Goal: Transaction & Acquisition: Purchase product/service

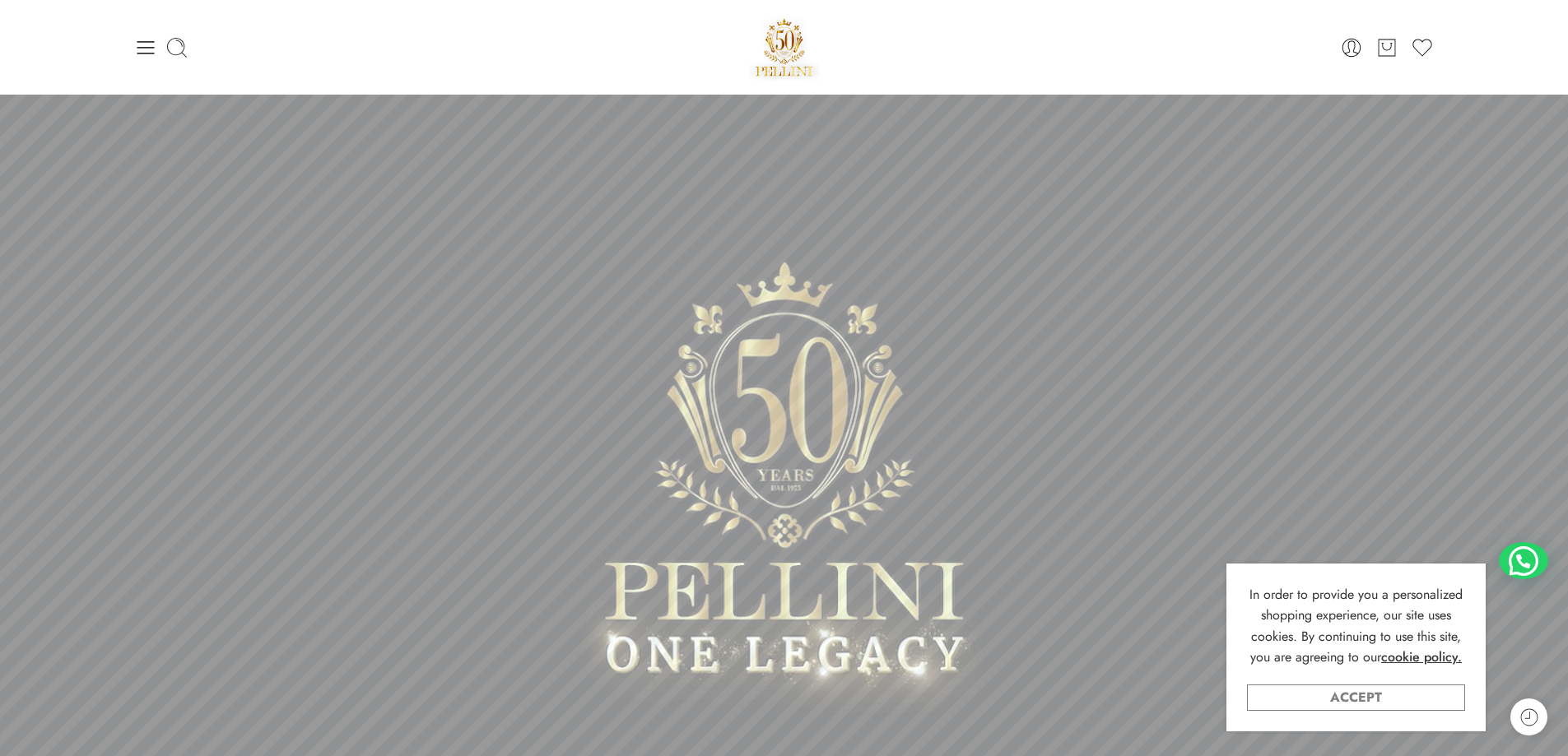
click at [1326, 694] on link "Accept" at bounding box center [1356, 697] width 218 height 27
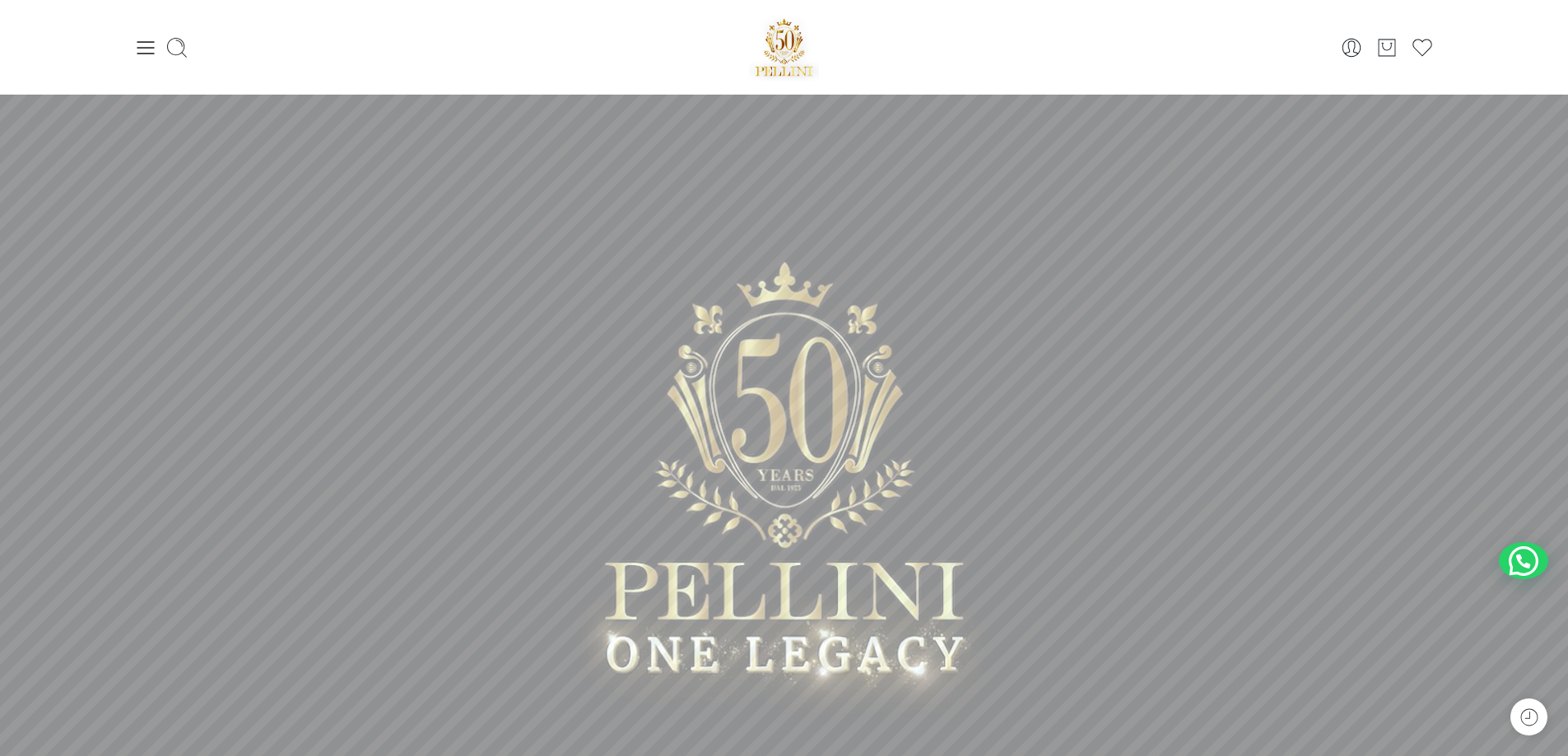
click at [132, 39] on div "0 Cart 0 Wishlist Search here Popular Searches:" at bounding box center [784, 47] width 1317 height 70
click at [139, 51] on icon at bounding box center [145, 47] width 23 height 23
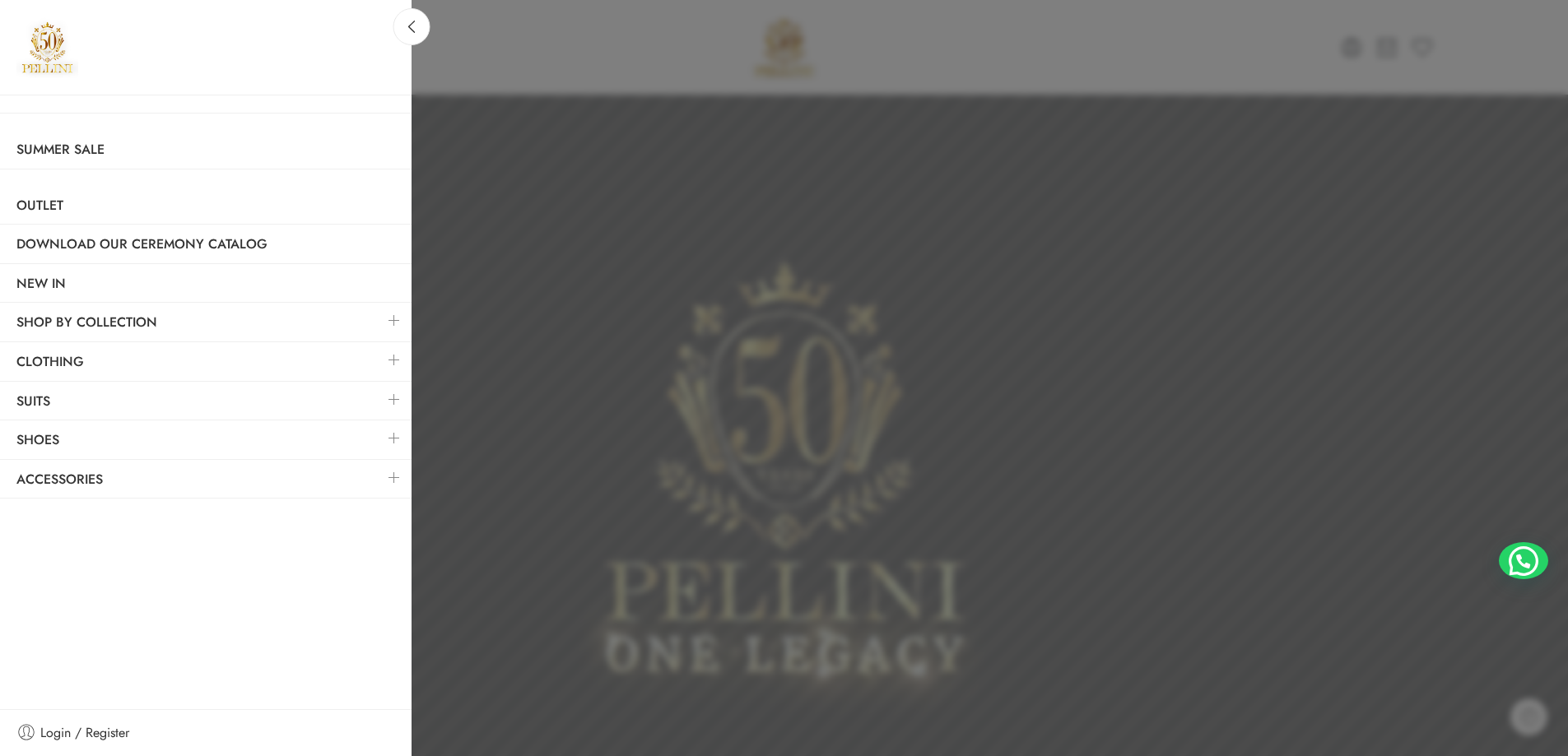
click at [390, 435] on link at bounding box center [394, 438] width 34 height 35
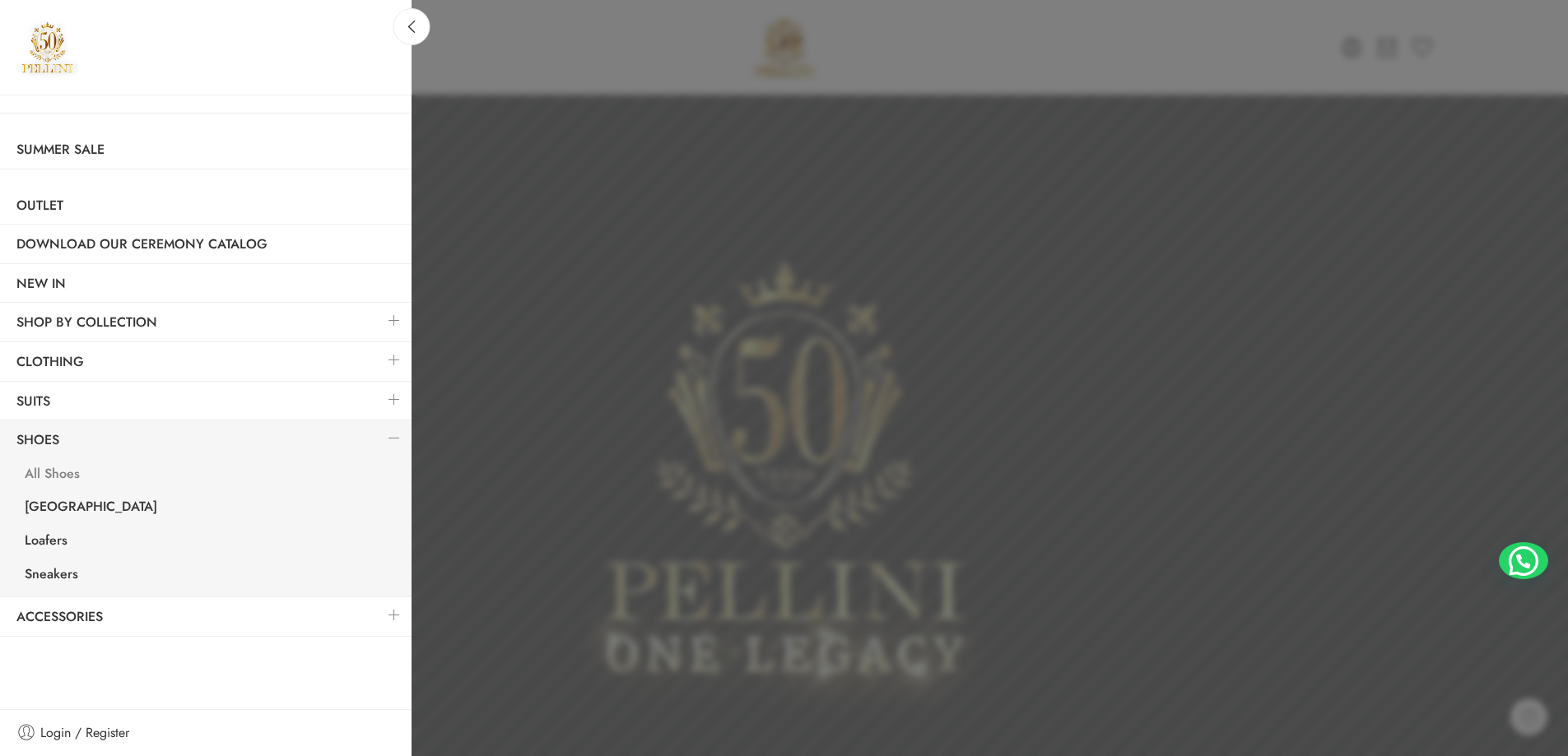
click at [50, 469] on link "All Shoes" at bounding box center [209, 476] width 404 height 33
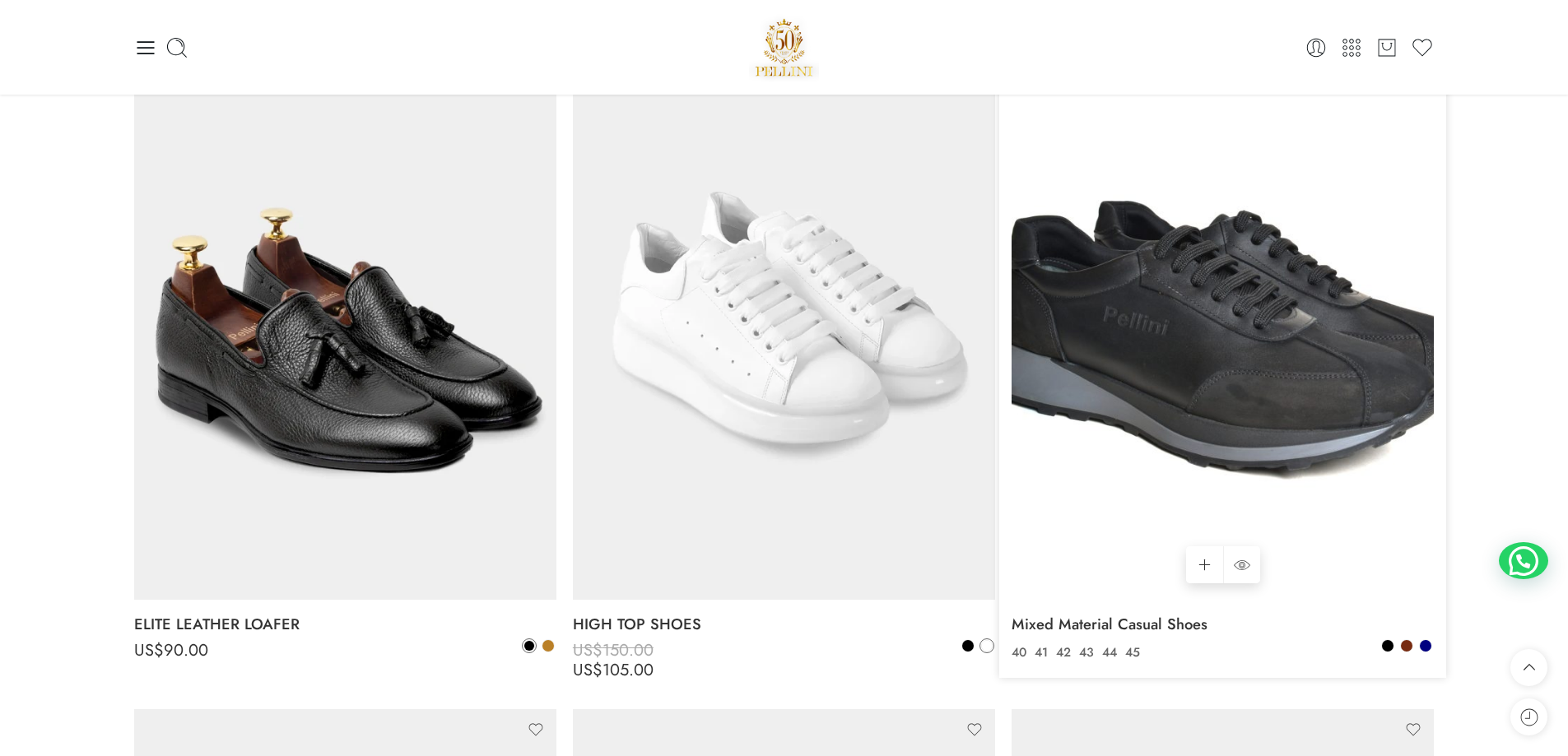
scroll to position [4937, 0]
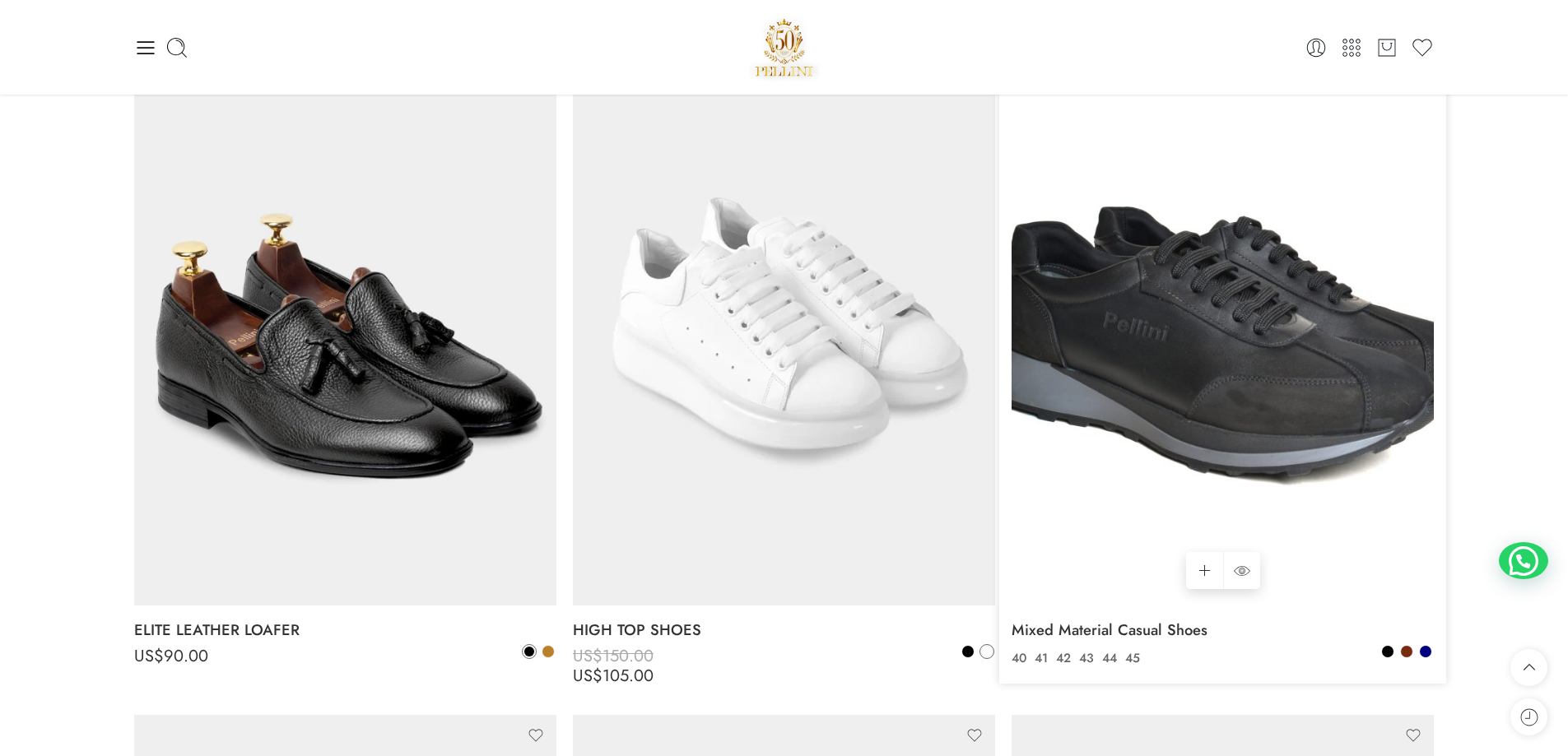
click at [1130, 493] on img at bounding box center [1222, 324] width 422 height 563
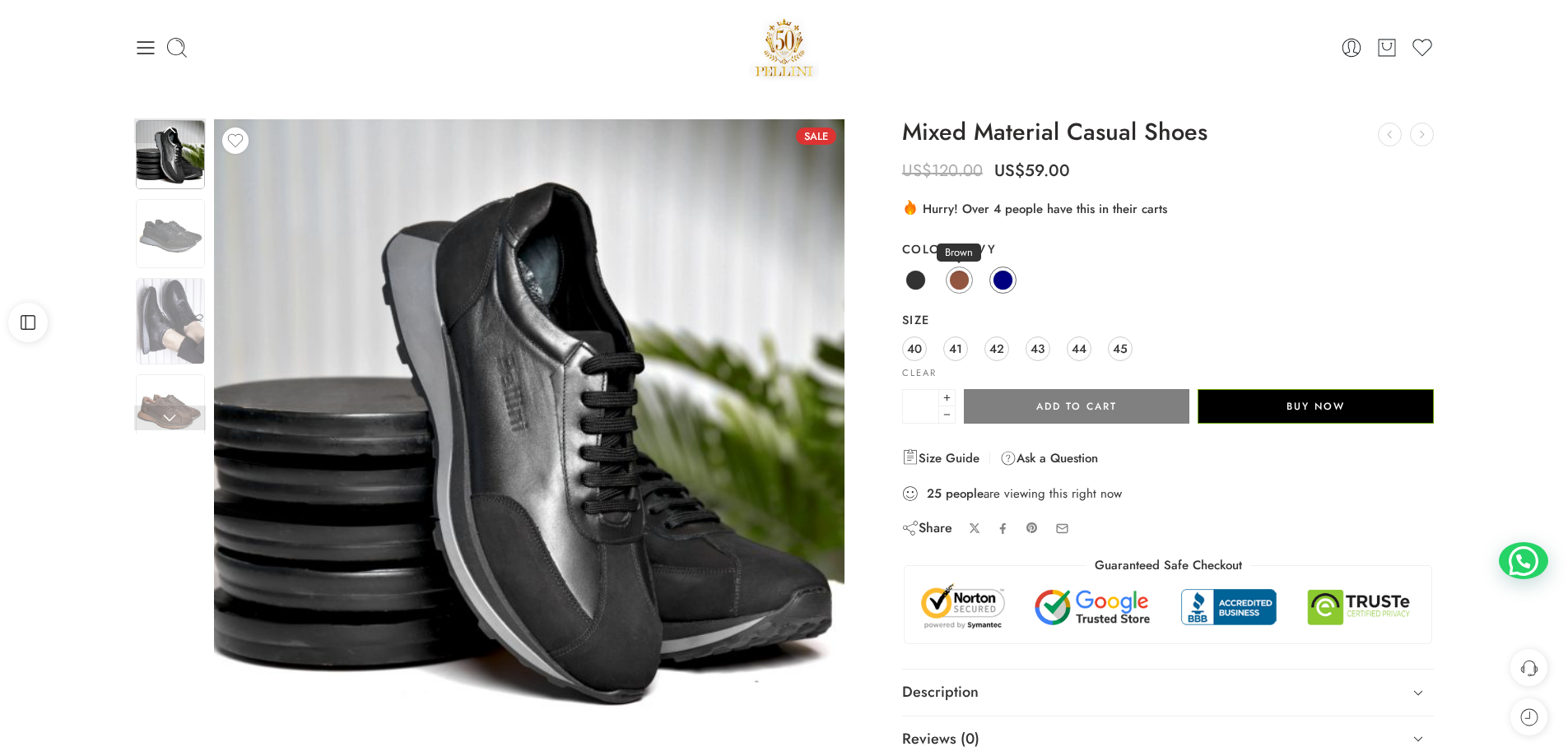
click at [957, 287] on span at bounding box center [958, 280] width 21 height 21
click at [918, 281] on span at bounding box center [915, 280] width 21 height 21
click at [185, 333] on img at bounding box center [170, 321] width 69 height 86
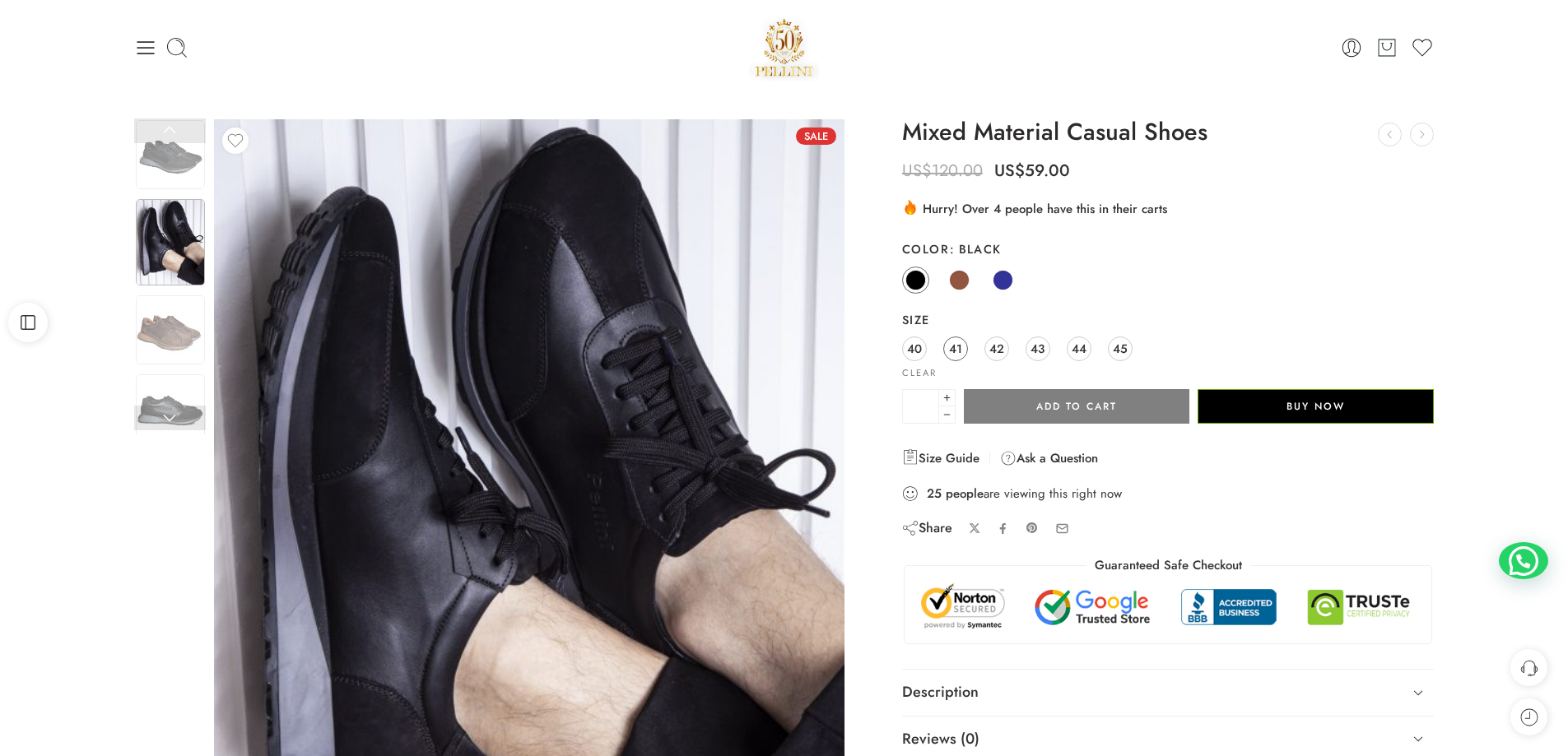
click at [948, 349] on span "41" at bounding box center [954, 349] width 13 height 23
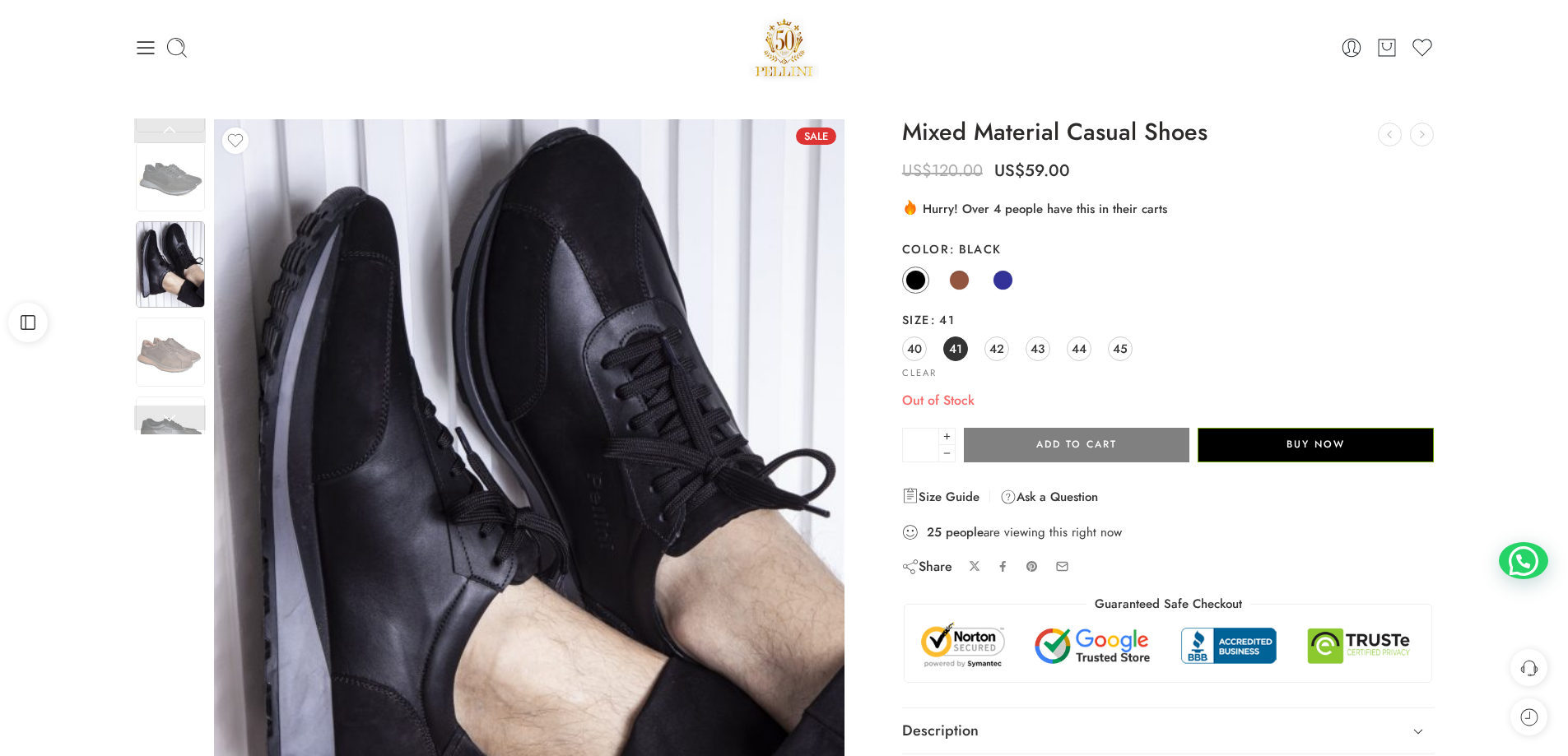
click at [976, 346] on div "40 41 42 43 44 45" at bounding box center [1168, 350] width 532 height 29
click at [982, 346] on div "40 41 42 43 44 45" at bounding box center [1168, 350] width 532 height 29
click at [994, 354] on span "42" at bounding box center [996, 349] width 15 height 23
click at [1077, 351] on span "44" at bounding box center [1078, 349] width 15 height 23
click at [1126, 349] on span "45" at bounding box center [1119, 349] width 15 height 23
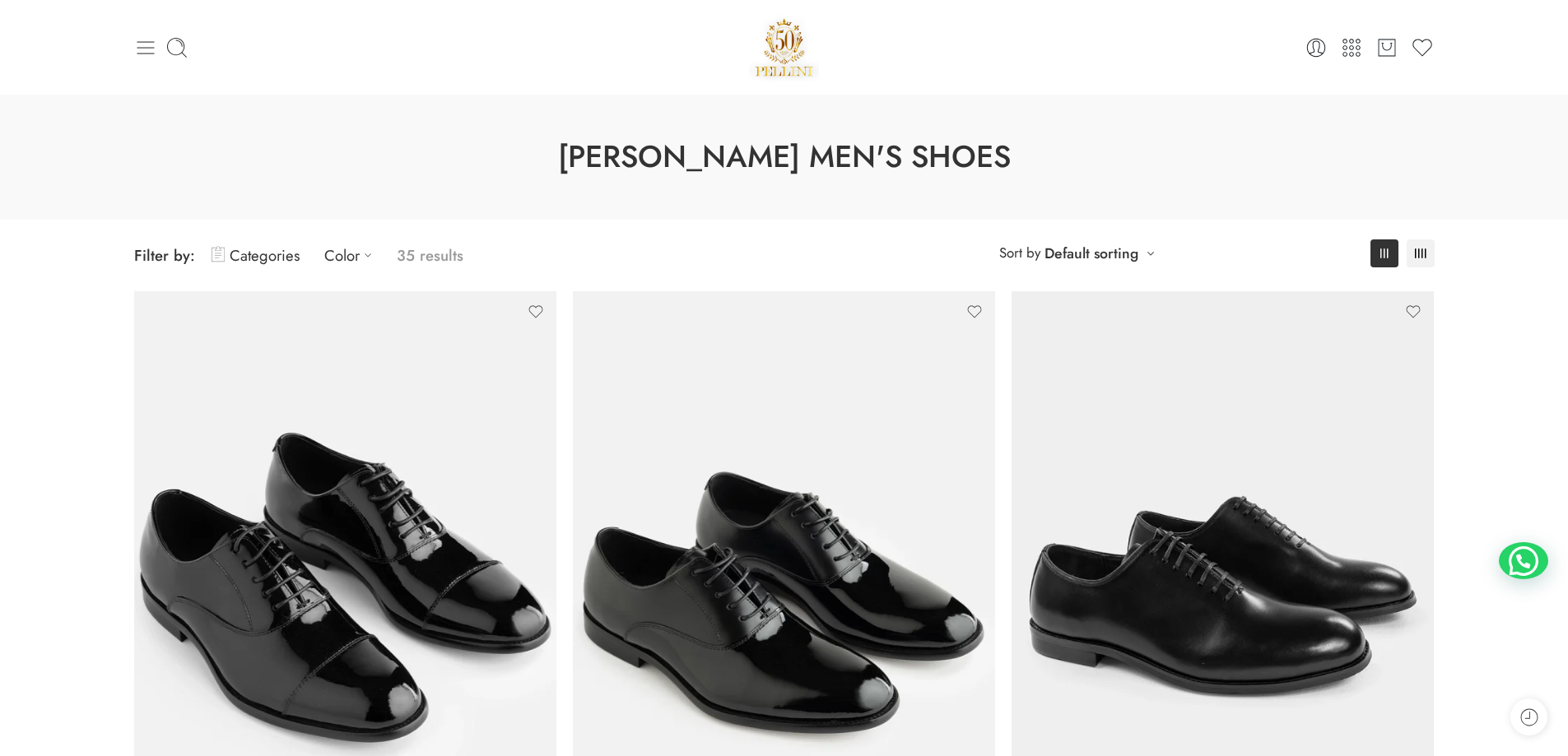
click at [140, 52] on icon at bounding box center [145, 47] width 23 height 23
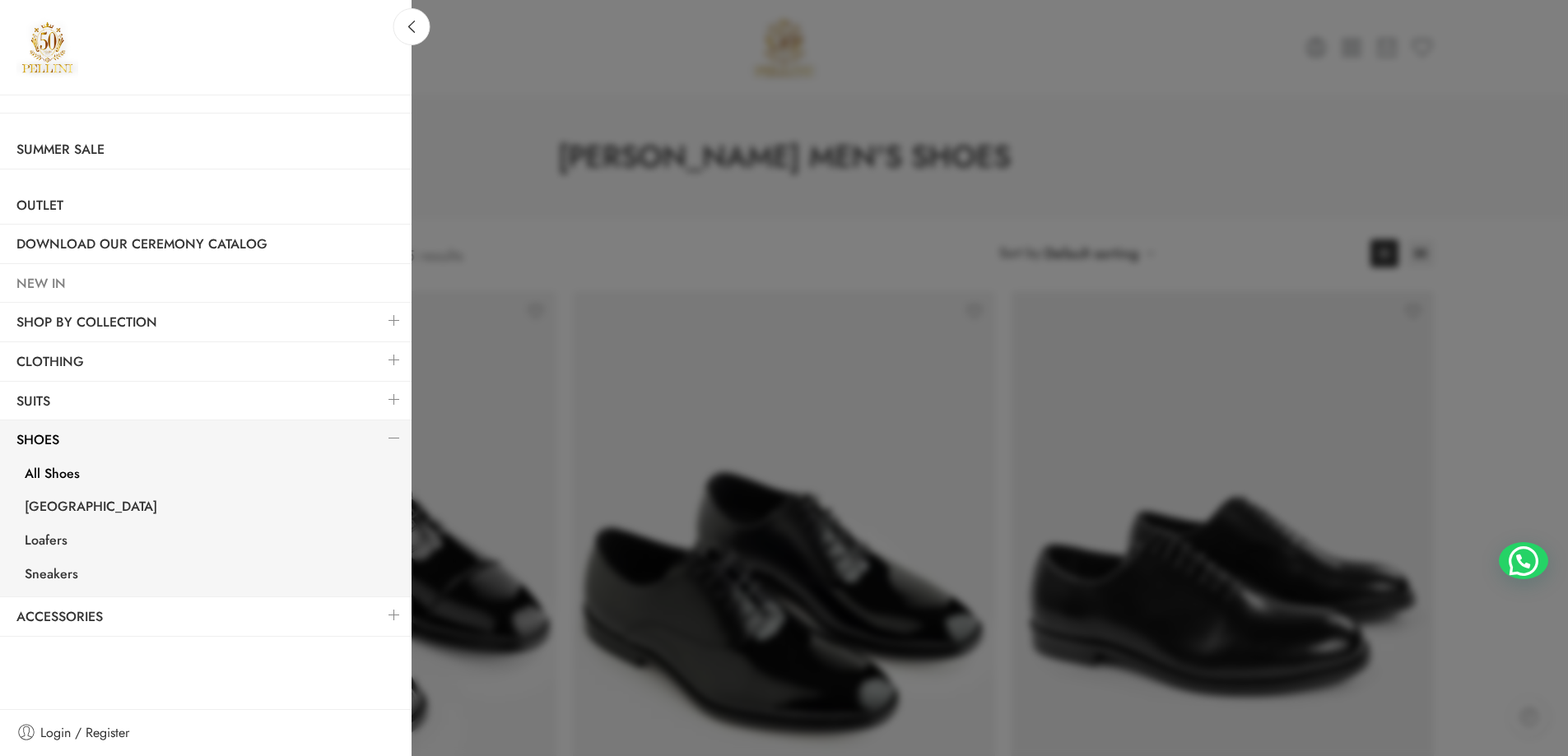
click at [63, 288] on link "NEW IN" at bounding box center [205, 284] width 411 height 38
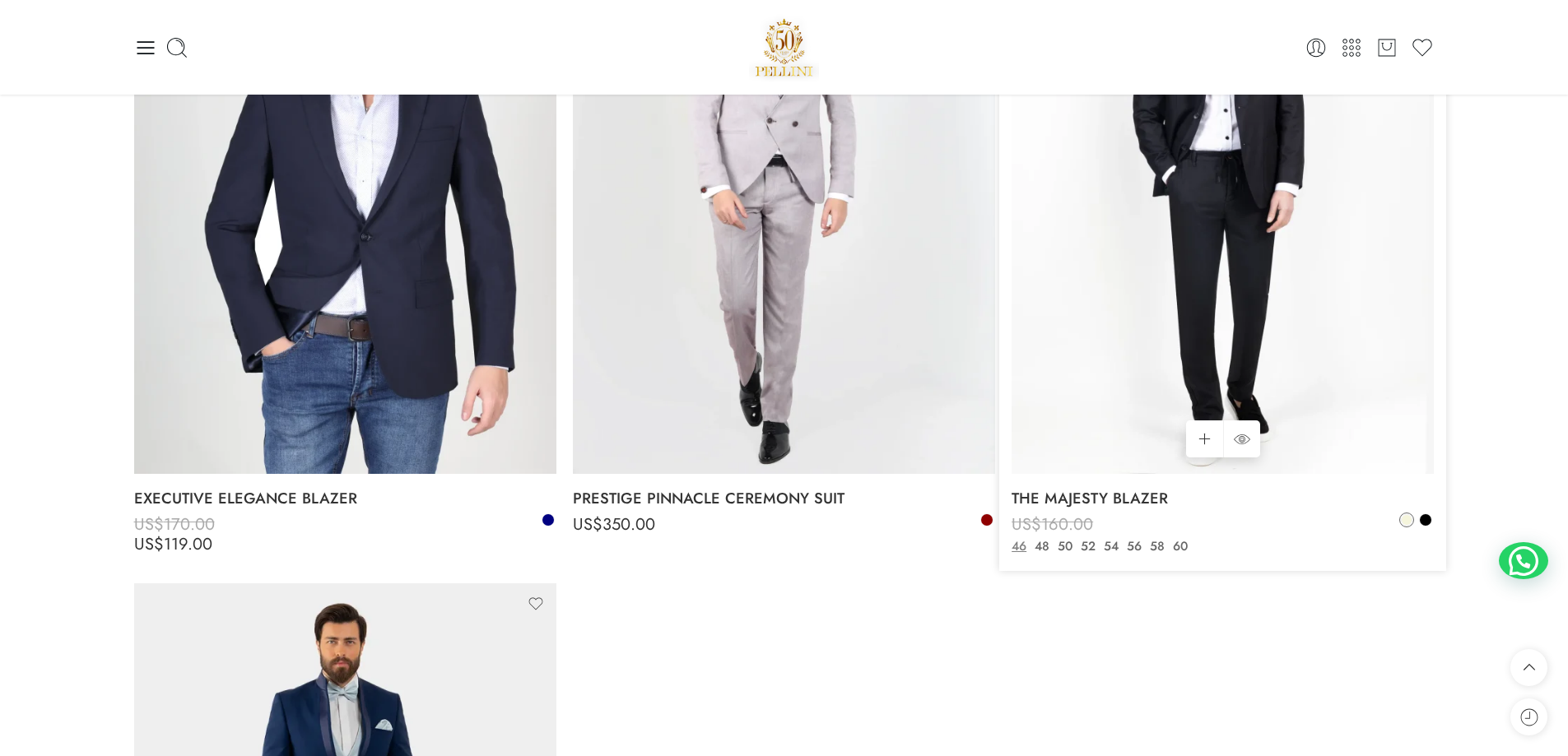
scroll to position [10203, 0]
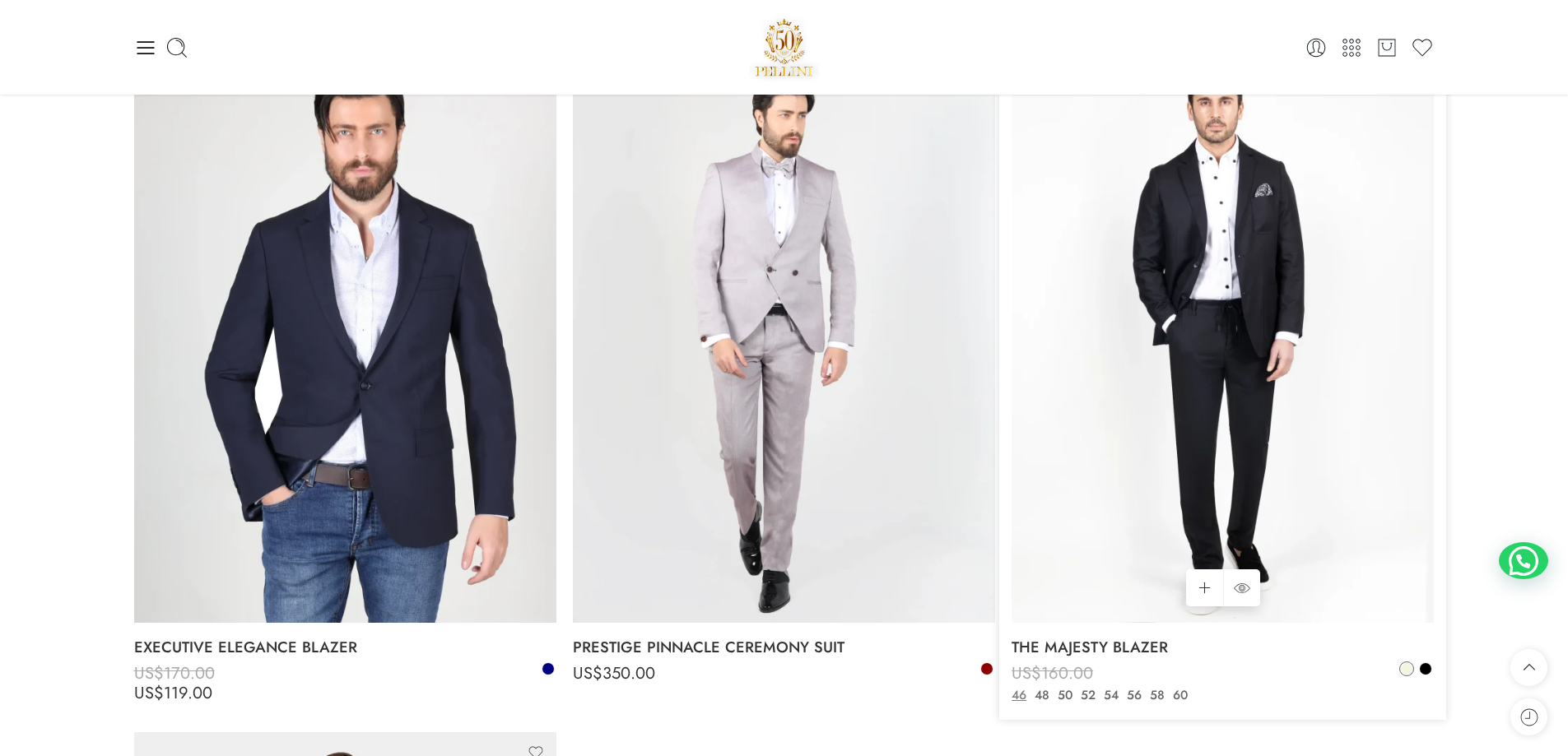
click at [1239, 367] on img at bounding box center [1222, 341] width 422 height 563
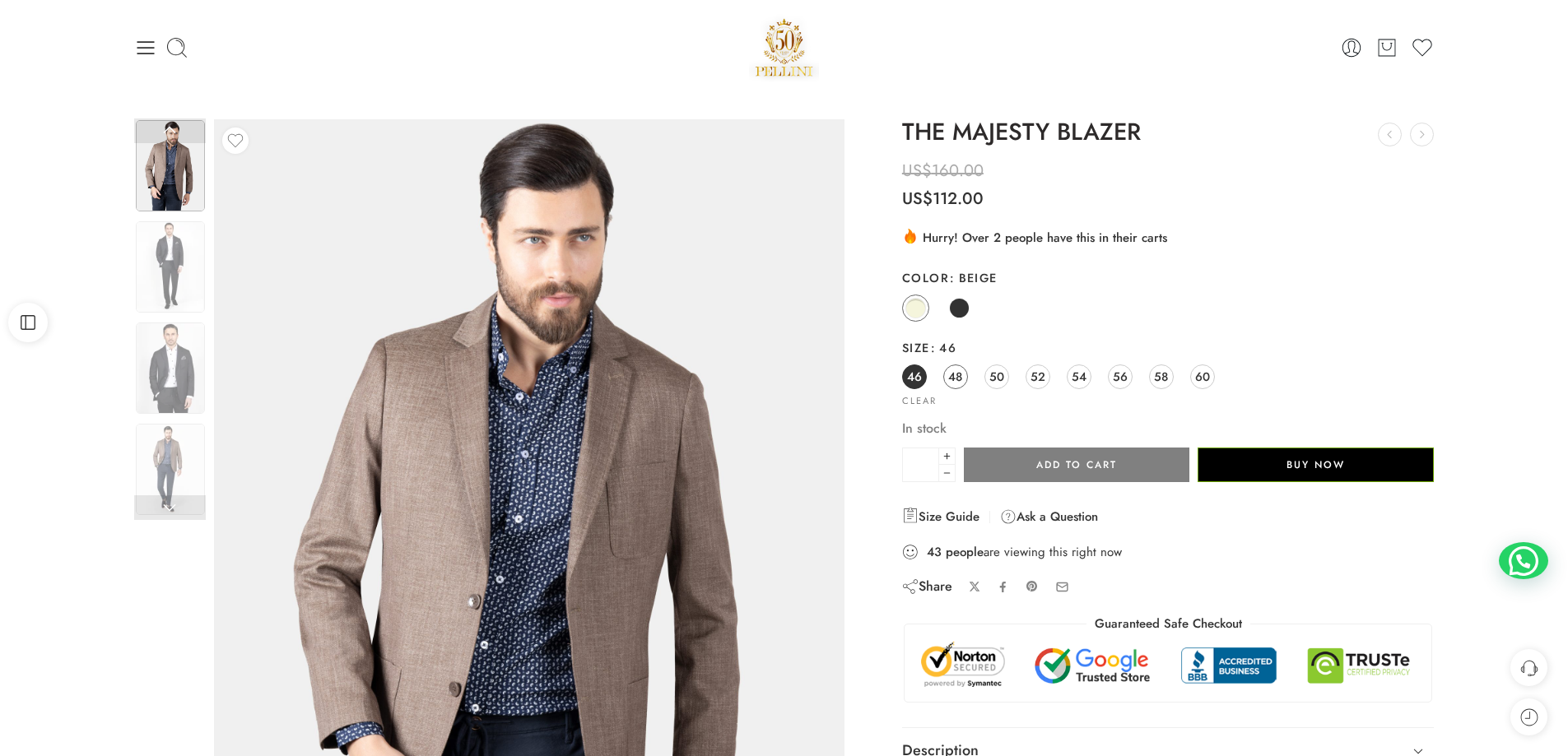
click at [957, 374] on span "48" at bounding box center [954, 376] width 14 height 23
click at [1002, 384] on span "50" at bounding box center [996, 376] width 15 height 23
click at [1040, 383] on span "52" at bounding box center [1037, 376] width 15 height 23
click at [1097, 383] on div "46 48 50 52 54 56 58 60" at bounding box center [1168, 378] width 532 height 29
click at [1091, 383] on div "46 48 50 52 54 56 58 60" at bounding box center [1168, 378] width 532 height 29
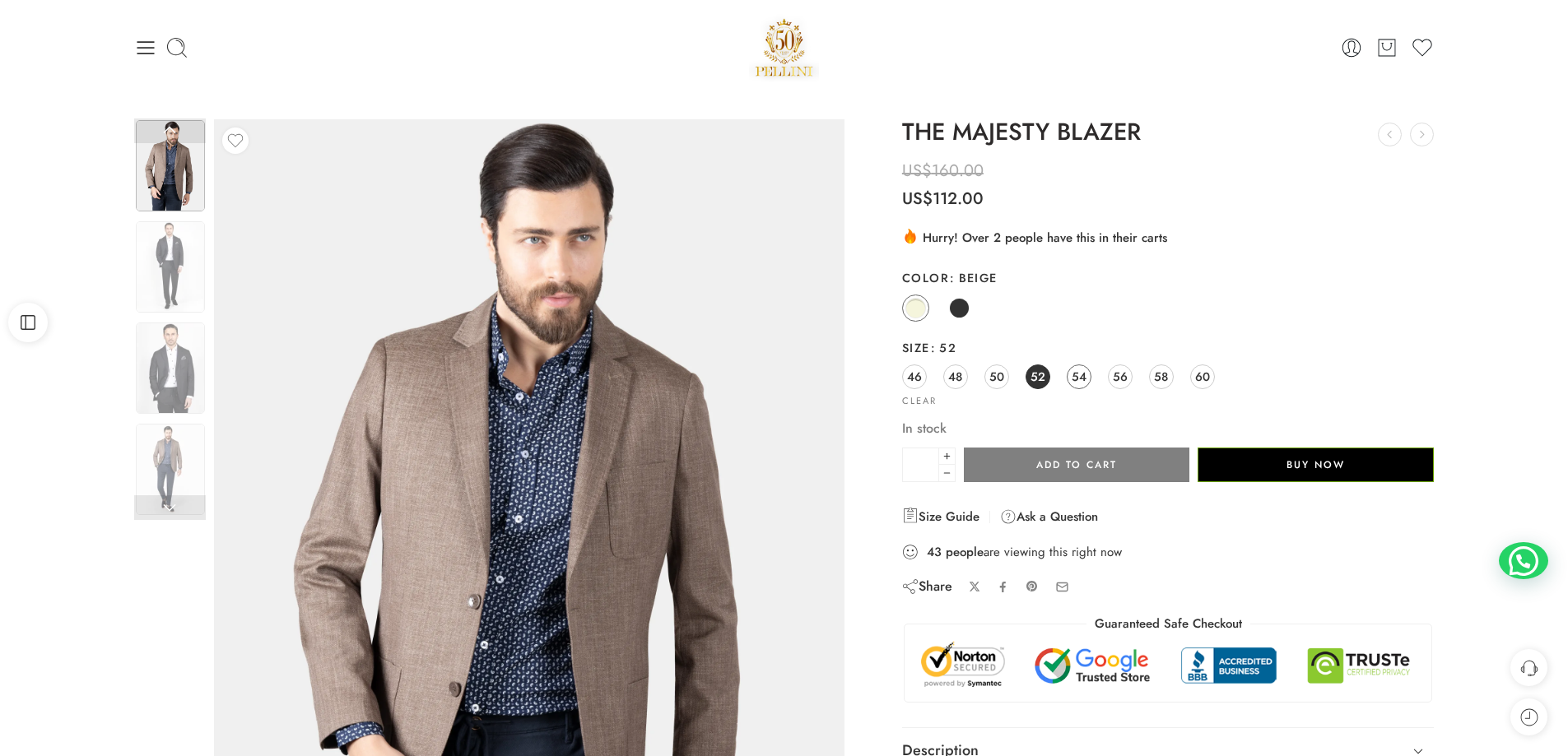
click at [1089, 383] on link "54" at bounding box center [1078, 376] width 25 height 25
